Goal: Entertainment & Leisure: Consume media (video, audio)

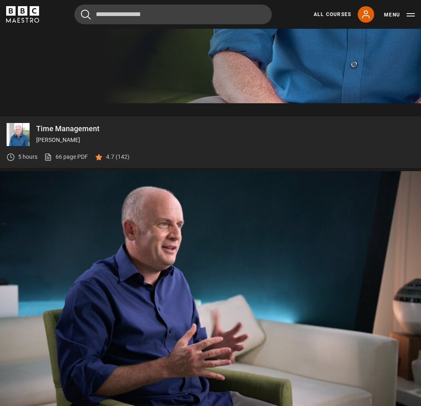
scroll to position [339, 0]
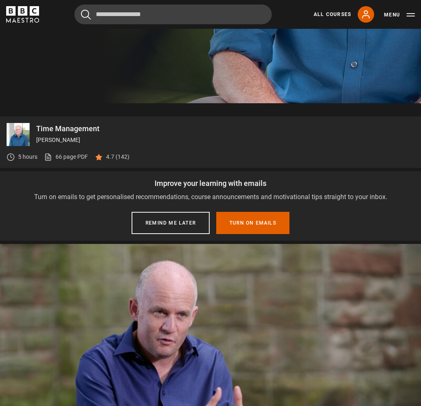
scroll to position [412, 0]
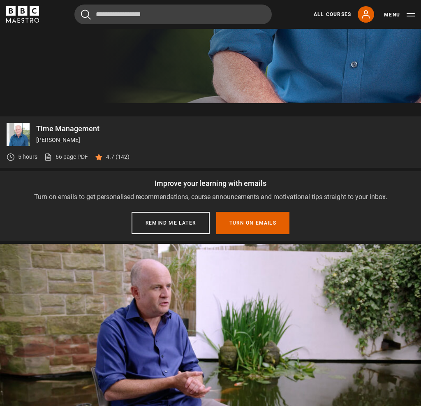
scroll to position [412, 0]
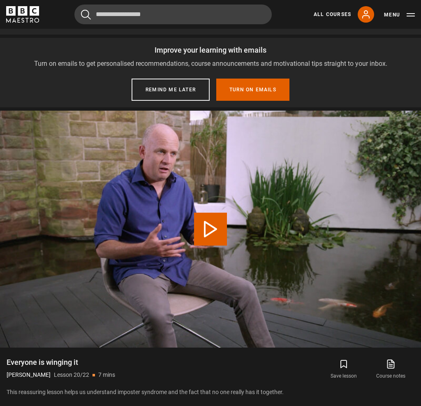
scroll to position [438, 0]
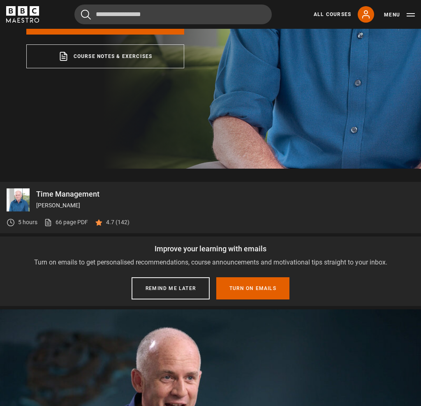
scroll to position [241, 0]
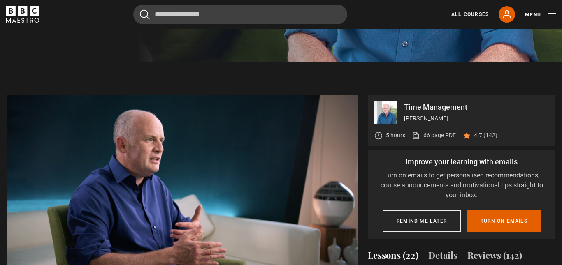
scroll to position [279, 0]
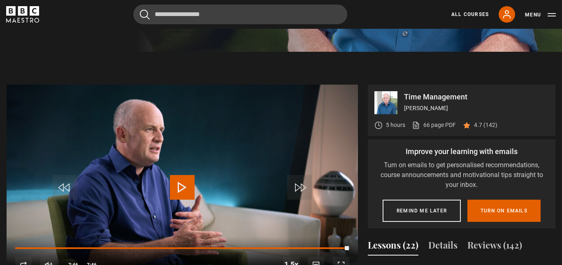
click at [178, 200] on span "Video Player" at bounding box center [182, 187] width 25 height 25
click at [187, 200] on span "Video Player" at bounding box center [182, 187] width 25 height 25
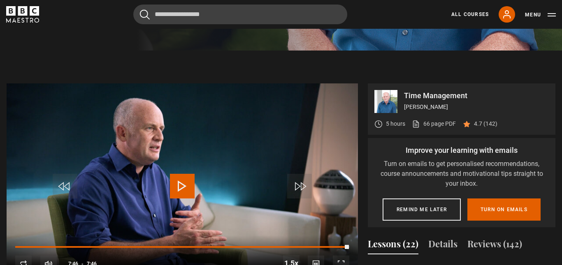
click at [194, 199] on span "Video Player" at bounding box center [182, 186] width 25 height 25
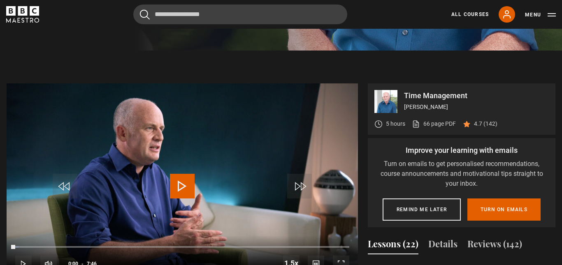
click at [191, 199] on span "Video Player" at bounding box center [182, 186] width 25 height 25
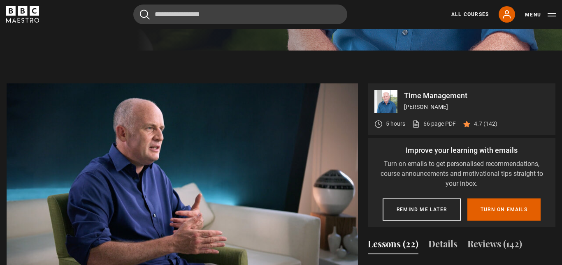
click at [215, 209] on video-js "Video Player is loading. Play Lesson Conclusion: Starting from sanity 10s Skip …" at bounding box center [182, 181] width 351 height 197
